Goal: Information Seeking & Learning: Learn about a topic

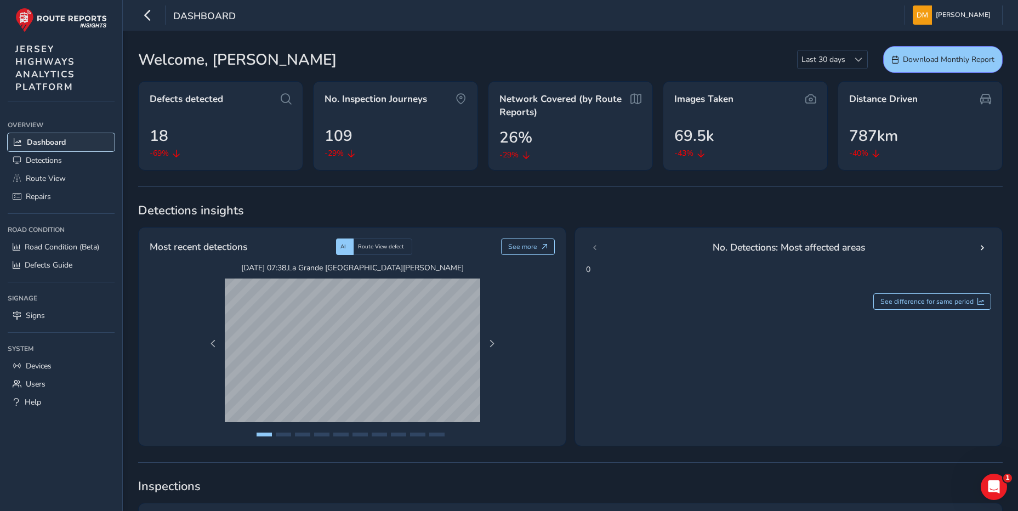
click at [63, 145] on span "Dashboard" at bounding box center [46, 142] width 39 height 10
click at [58, 158] on span "Detections" at bounding box center [44, 160] width 36 height 10
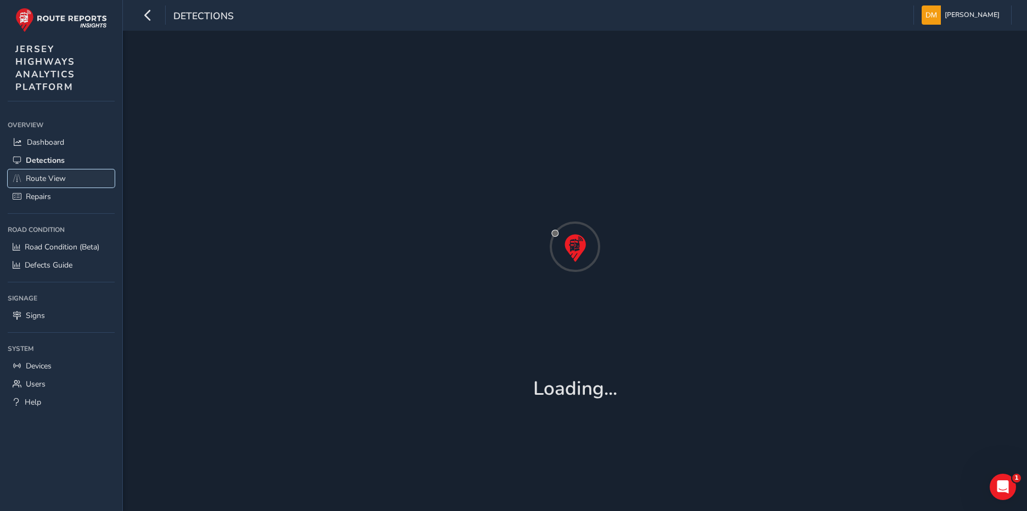
click at [58, 175] on span "Route View" at bounding box center [46, 178] width 40 height 10
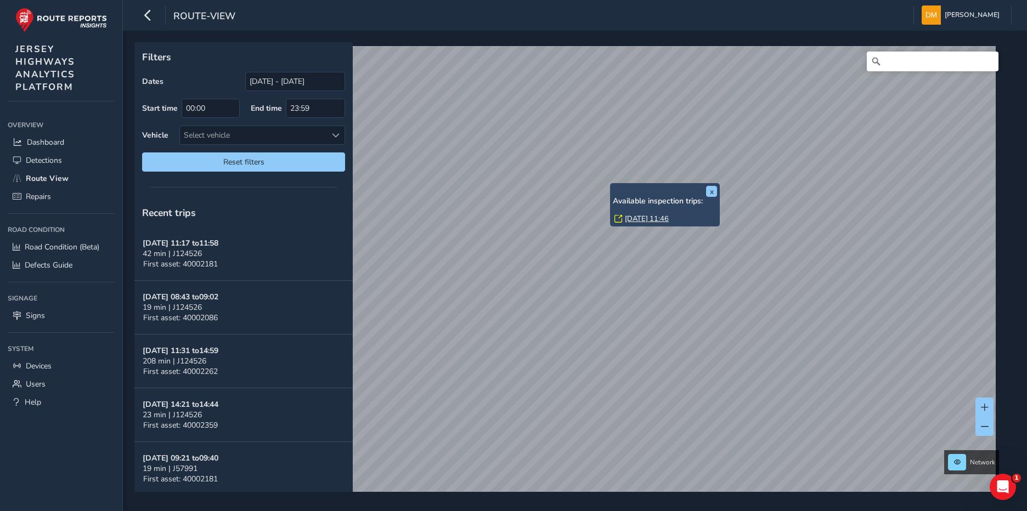
click at [633, 216] on link "[DATE] 11:46" at bounding box center [647, 219] width 44 height 10
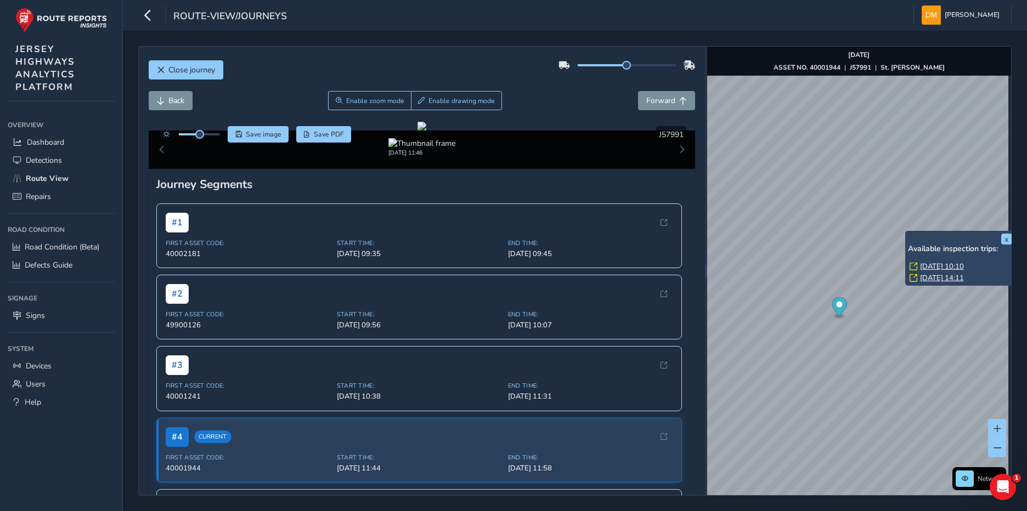
click at [943, 264] on link "[DATE] 10:10" at bounding box center [942, 267] width 44 height 10
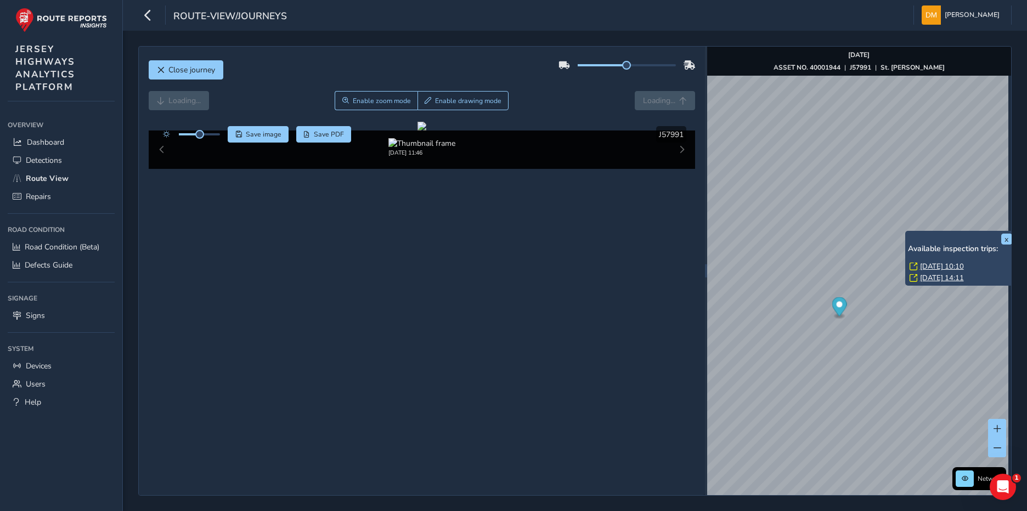
click at [941, 265] on link "[DATE] 10:10" at bounding box center [942, 267] width 44 height 10
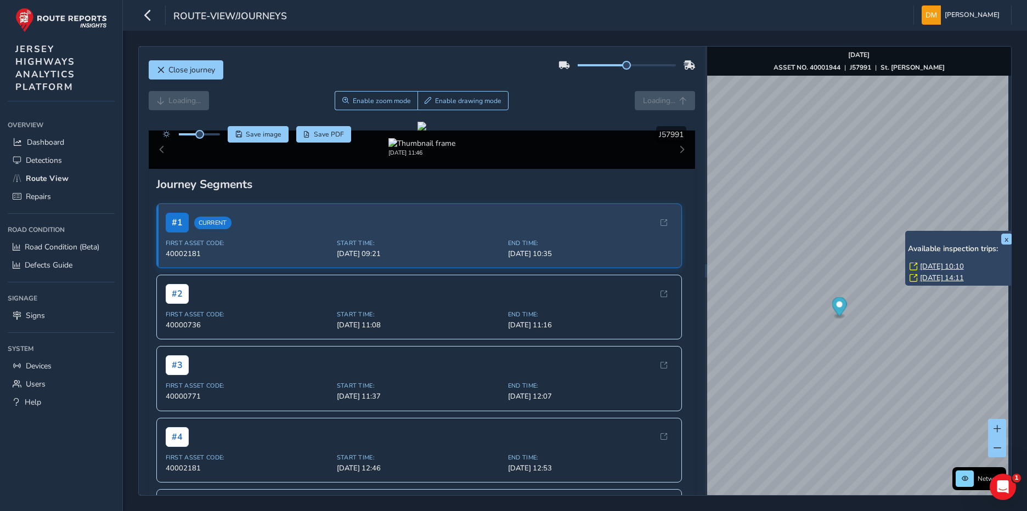
click at [927, 265] on link "[DATE] 10:10" at bounding box center [942, 267] width 44 height 10
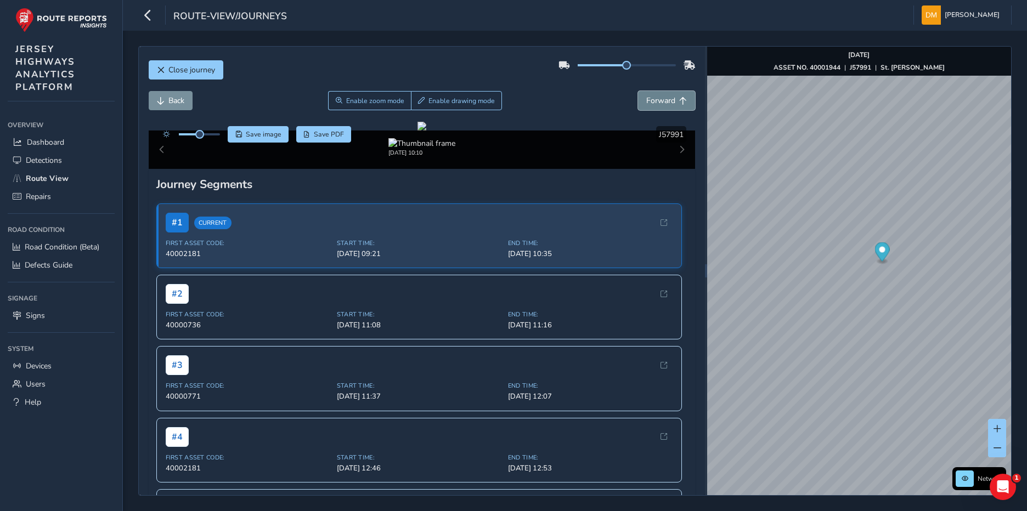
click at [652, 95] on span "Forward" at bounding box center [660, 100] width 29 height 10
click at [650, 98] on span "Forward" at bounding box center [660, 100] width 29 height 10
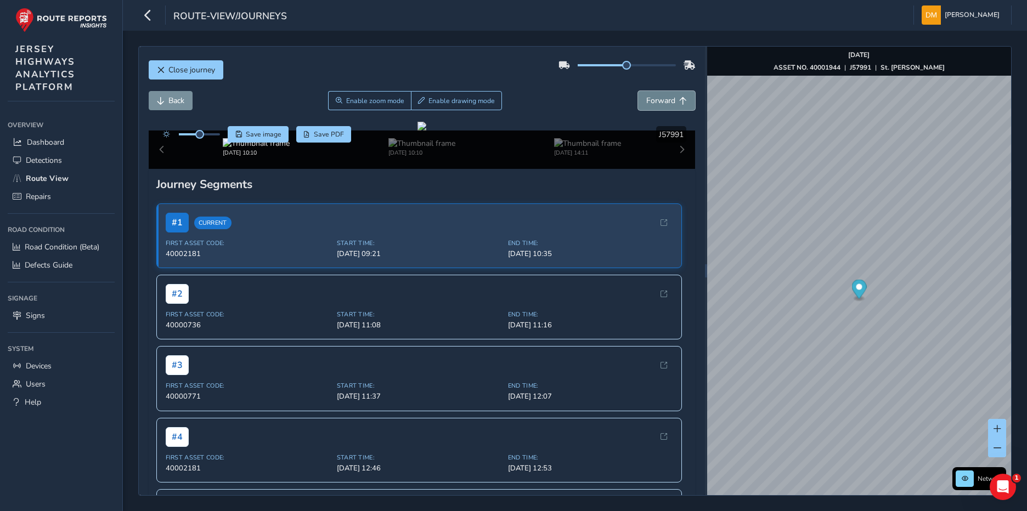
click at [650, 98] on span "Forward" at bounding box center [660, 100] width 29 height 10
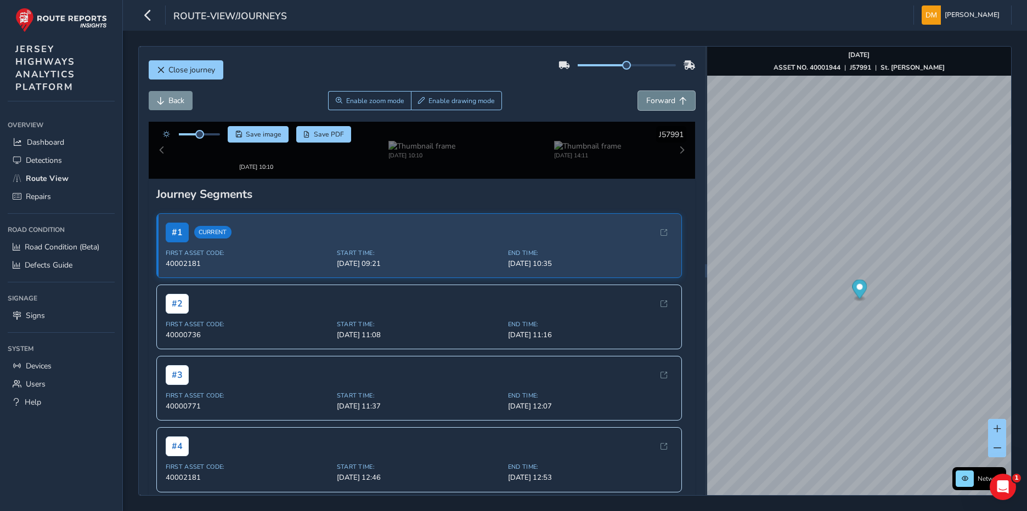
click at [650, 98] on span "Forward" at bounding box center [660, 100] width 29 height 10
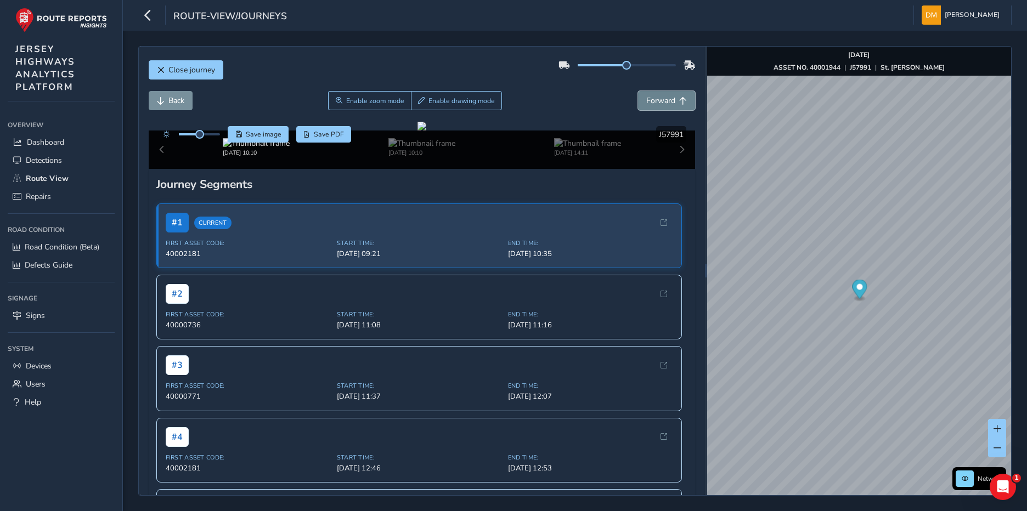
click at [650, 98] on span "Forward" at bounding box center [660, 100] width 29 height 10
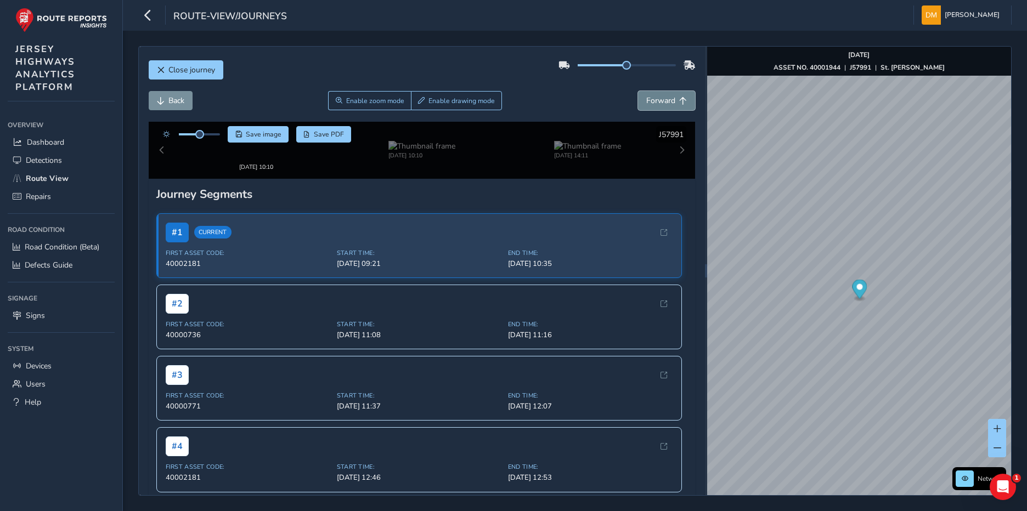
click at [650, 98] on span "Forward" at bounding box center [660, 100] width 29 height 10
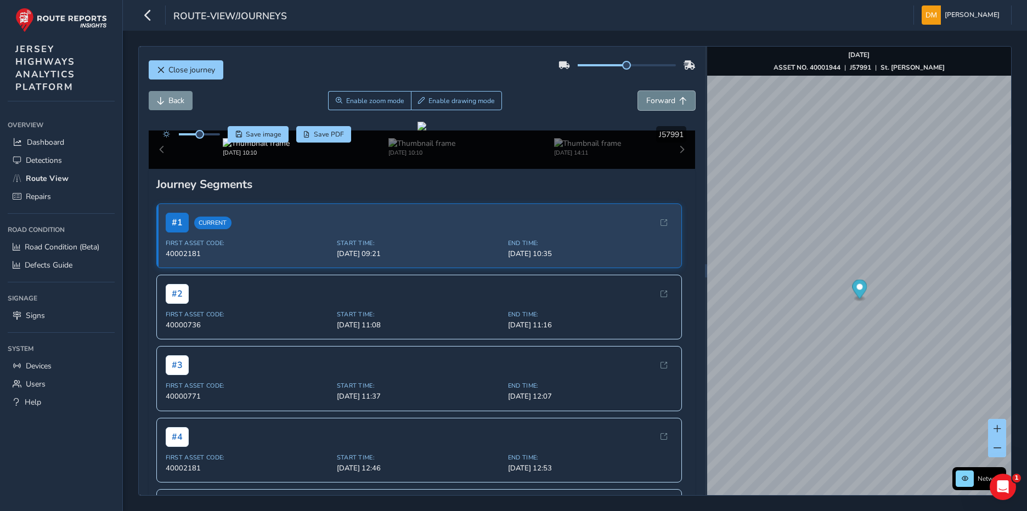
click at [650, 98] on span "Forward" at bounding box center [660, 100] width 29 height 10
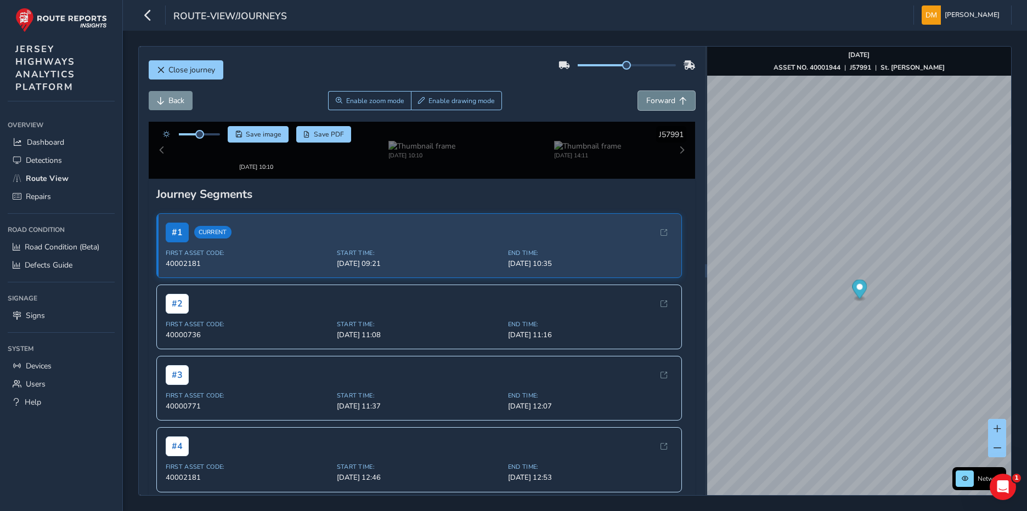
click at [650, 98] on span "Forward" at bounding box center [660, 100] width 29 height 10
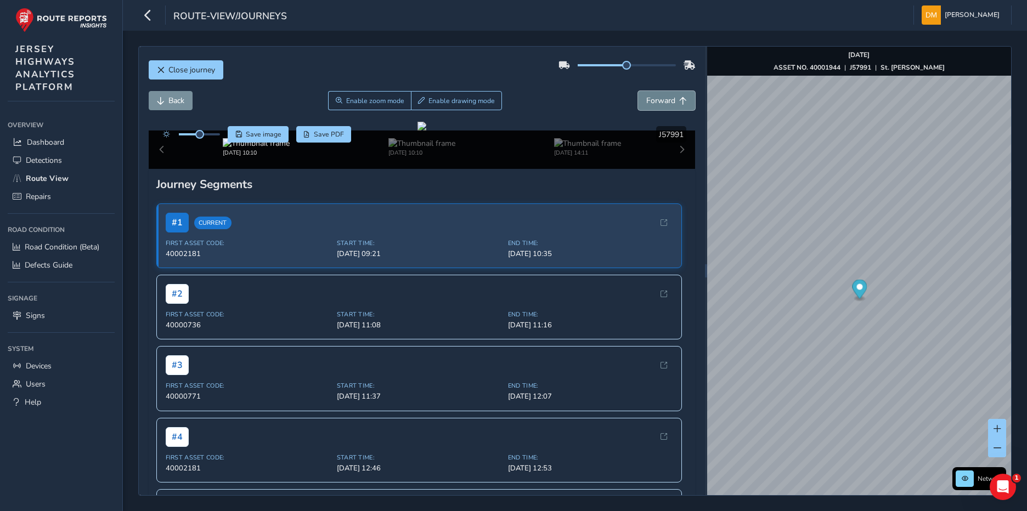
click at [650, 98] on span "Forward" at bounding box center [660, 100] width 29 height 10
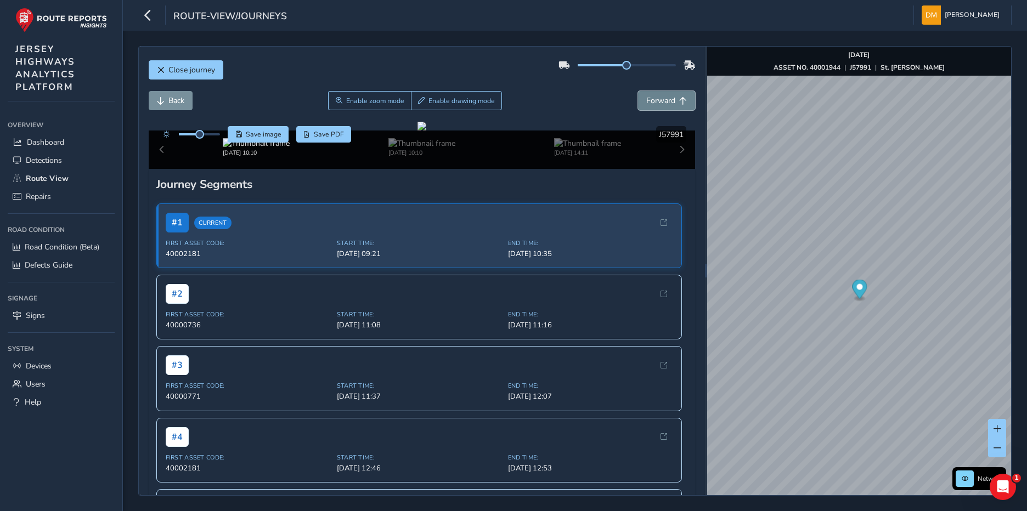
click at [650, 98] on span "Forward" at bounding box center [660, 100] width 29 height 10
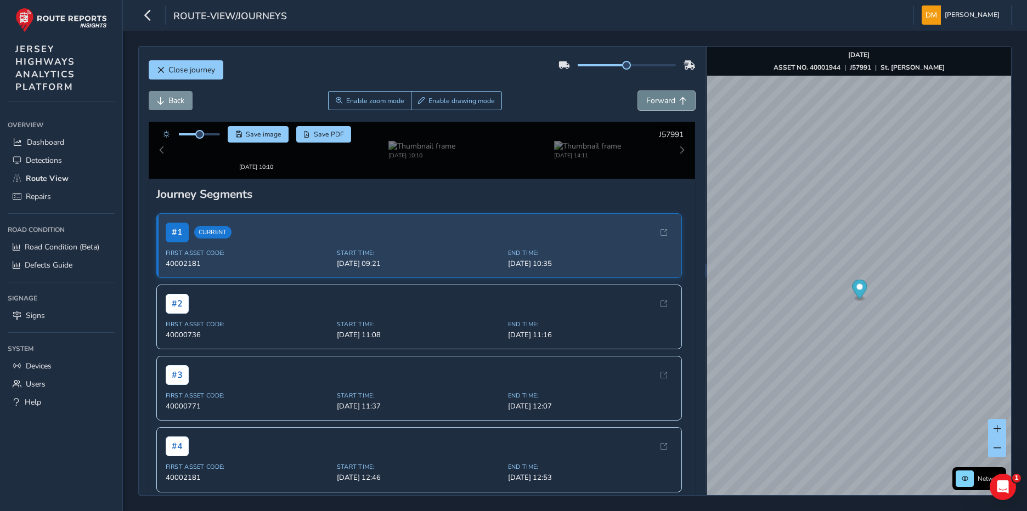
click at [650, 98] on span "Forward" at bounding box center [660, 100] width 29 height 10
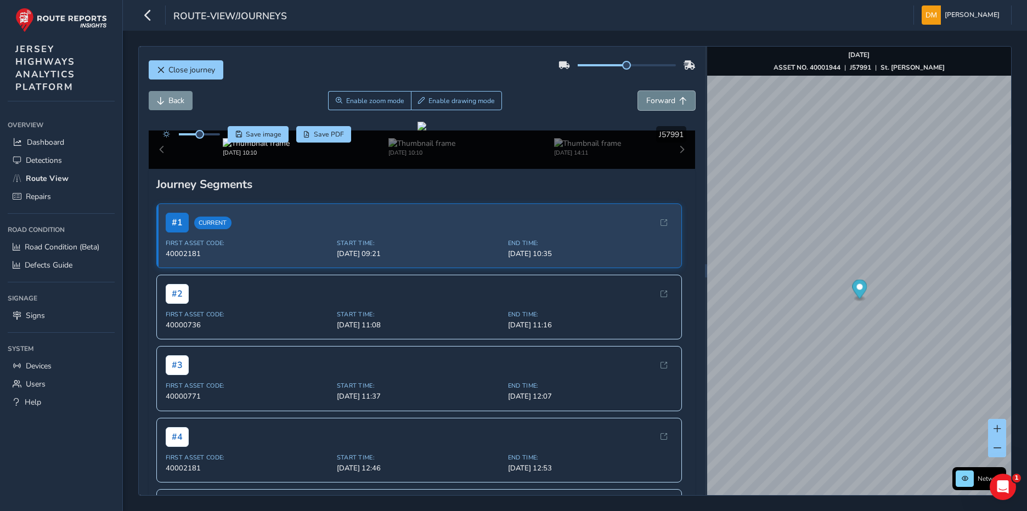
click at [650, 98] on span "Forward" at bounding box center [660, 100] width 29 height 10
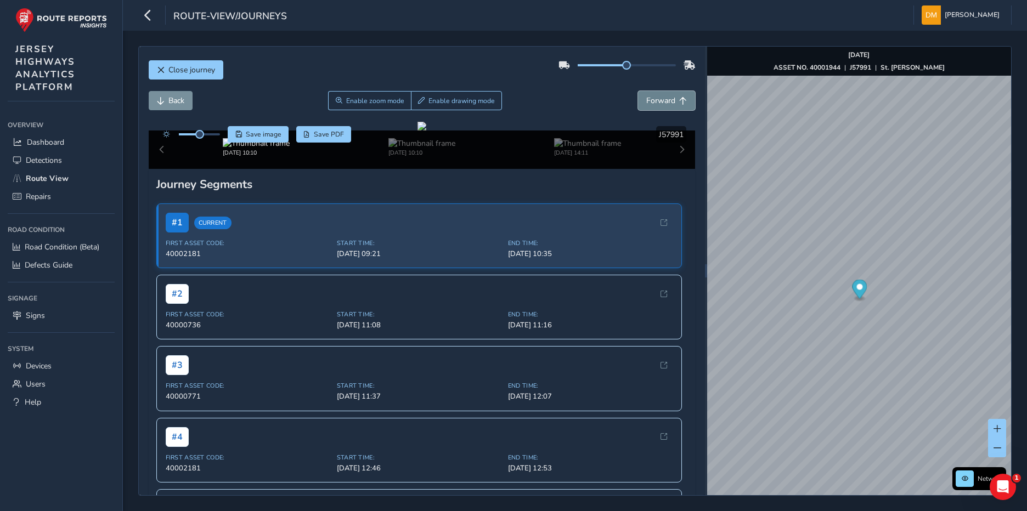
click at [650, 98] on span "Forward" at bounding box center [660, 100] width 29 height 10
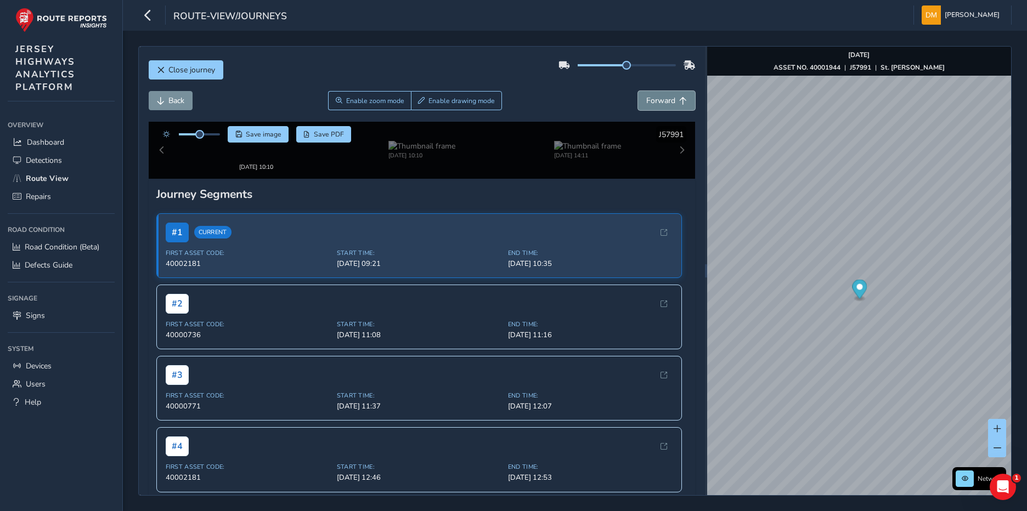
click at [650, 98] on span "Forward" at bounding box center [660, 100] width 29 height 10
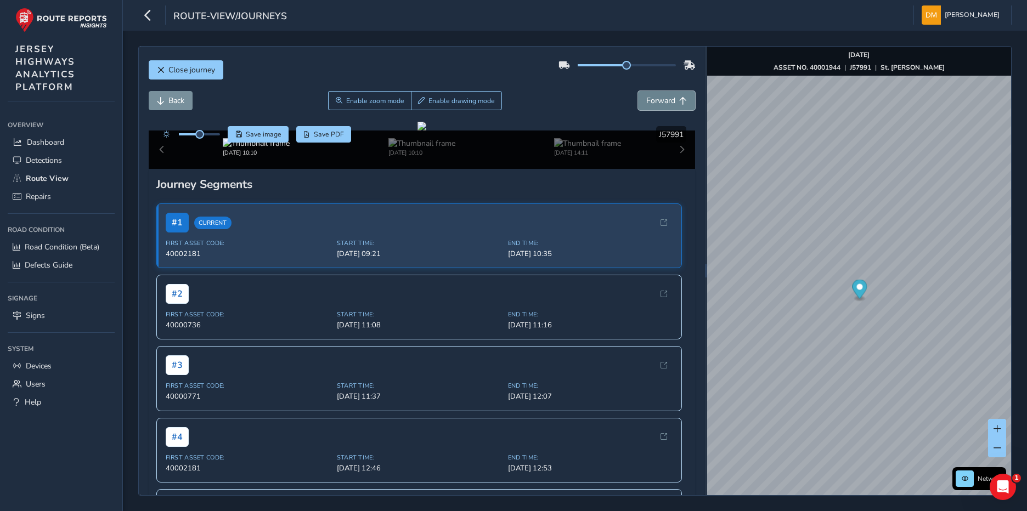
click at [650, 98] on span "Forward" at bounding box center [660, 100] width 29 height 10
click at [652, 104] on span "Forward" at bounding box center [660, 100] width 29 height 10
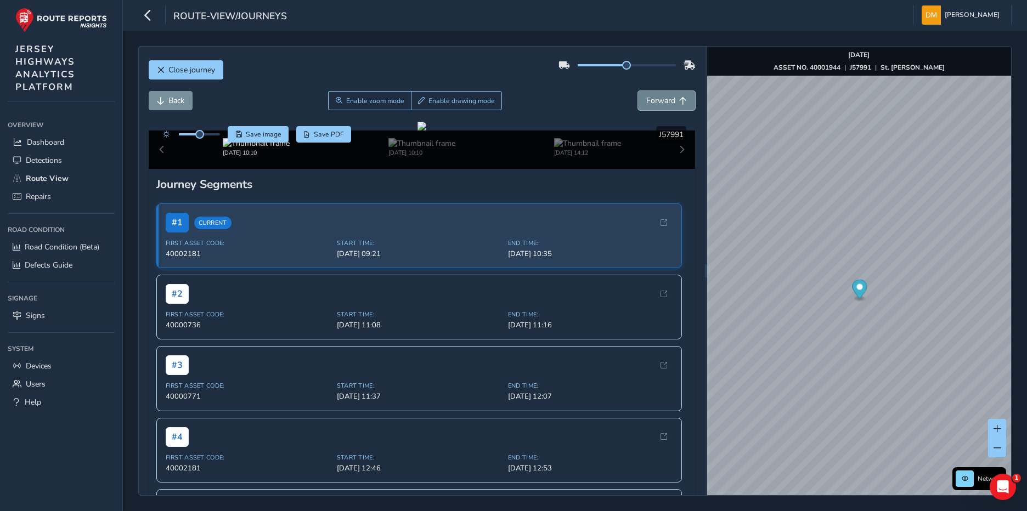
click at [652, 104] on span "Forward" at bounding box center [660, 100] width 29 height 10
click at [165, 98] on button "Back" at bounding box center [171, 100] width 44 height 19
click at [650, 99] on span "Forward" at bounding box center [660, 100] width 29 height 10
click at [173, 97] on span "Back" at bounding box center [176, 100] width 16 height 10
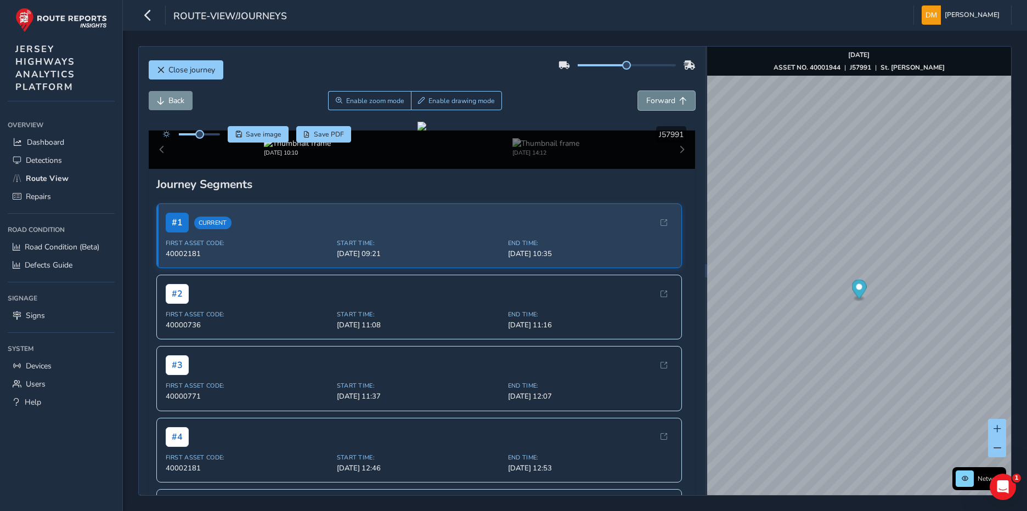
click at [657, 95] on span "Forward" at bounding box center [660, 100] width 29 height 10
click at [158, 95] on button "Back" at bounding box center [171, 100] width 44 height 19
